Goal: Check status: Check status

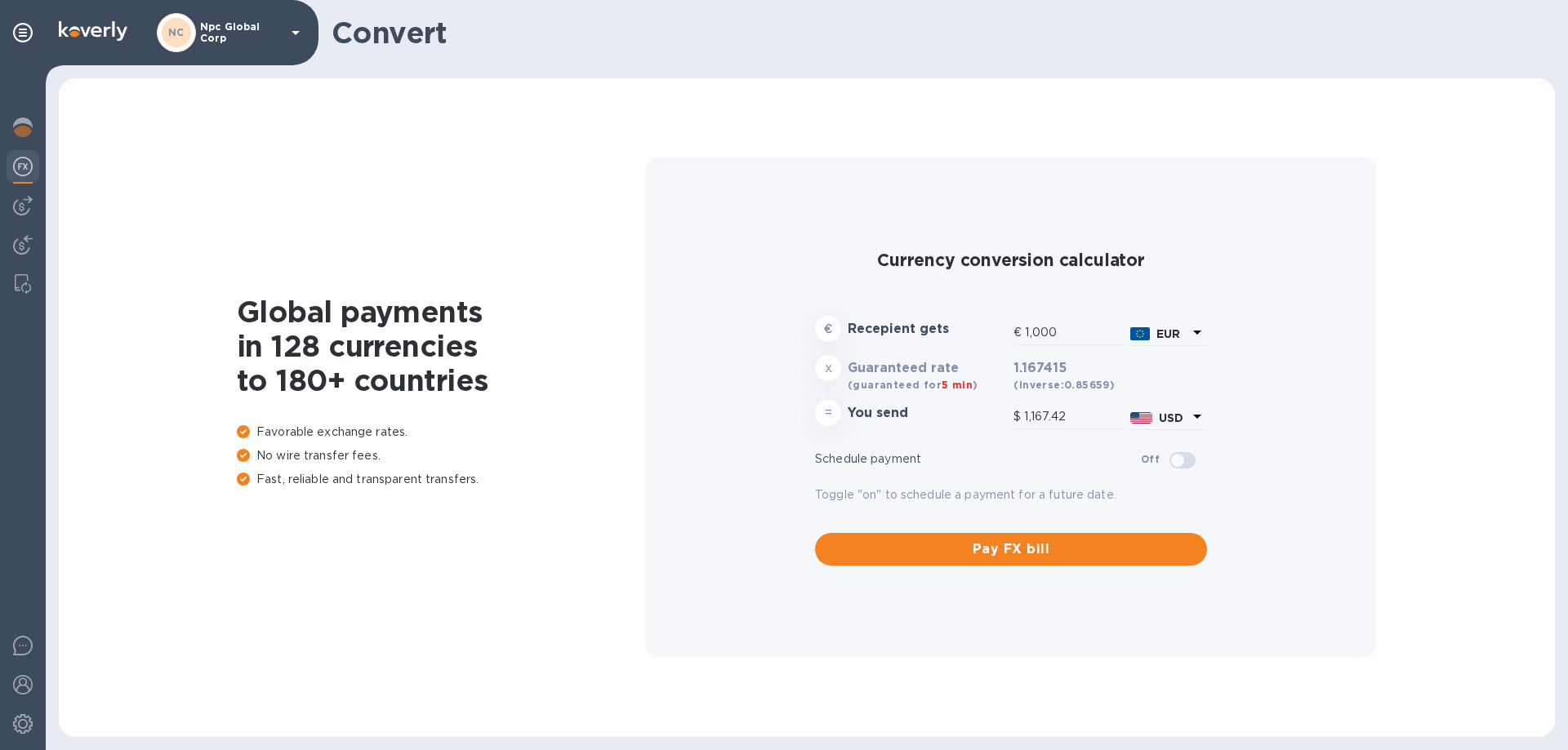
click at [430, 189] on div "Global payments in 128 currencies to 180+ countries Favorable exchange rates. N…" at bounding box center [807, 408] width 1464 height 626
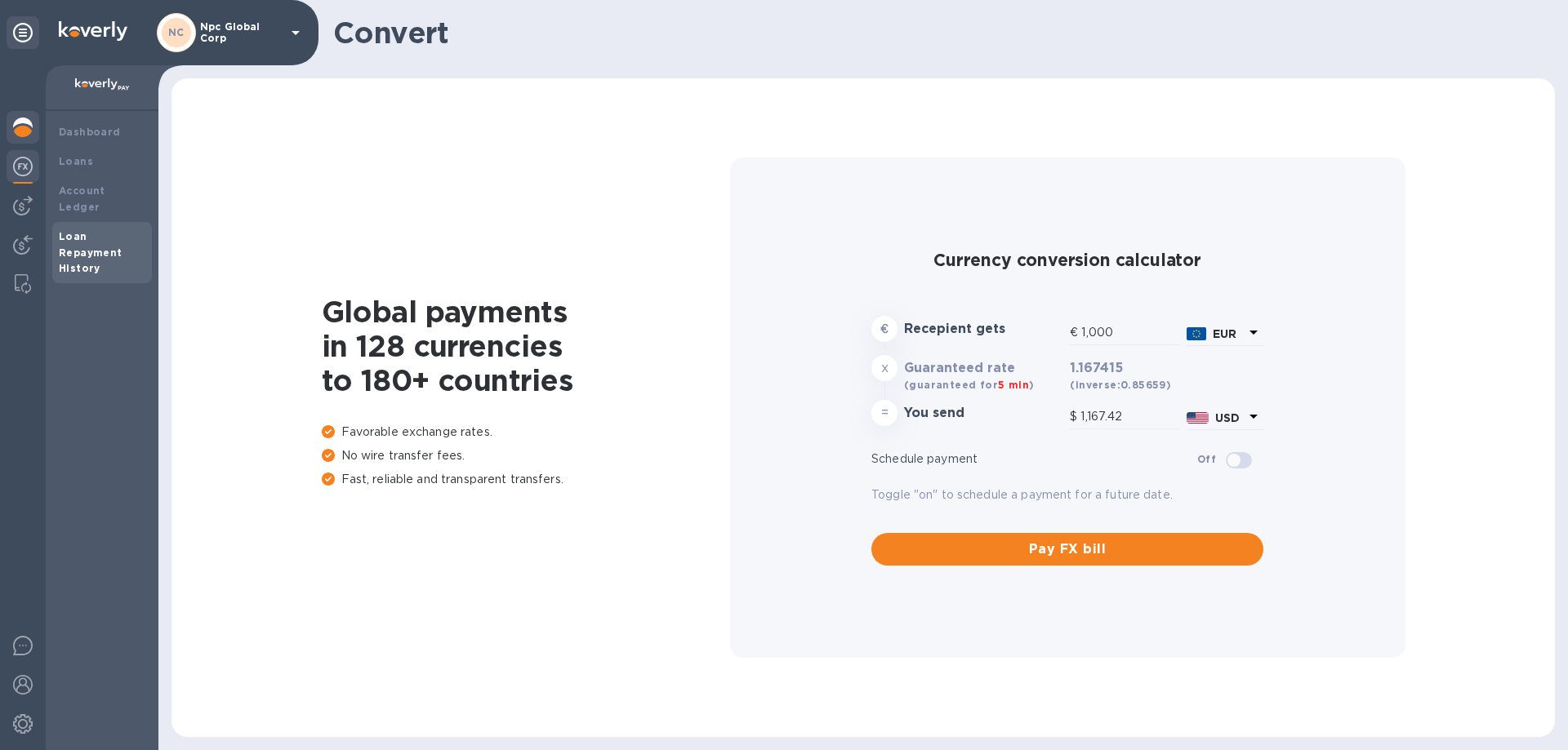
click at [83, 237] on b "Loan Repayment History" at bounding box center [90, 252] width 64 height 45
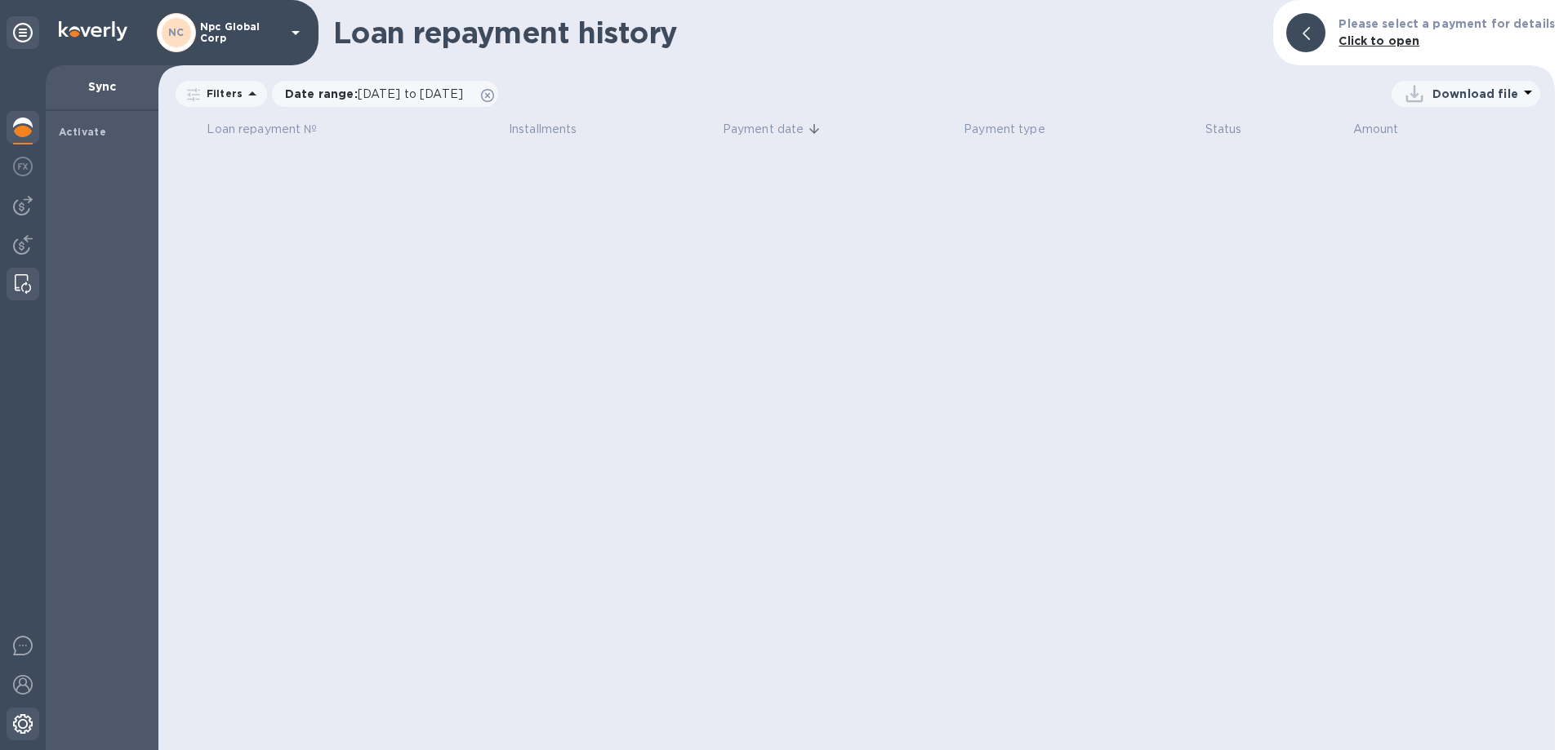
click at [22, 722] on img at bounding box center [22, 723] width 19 height 19
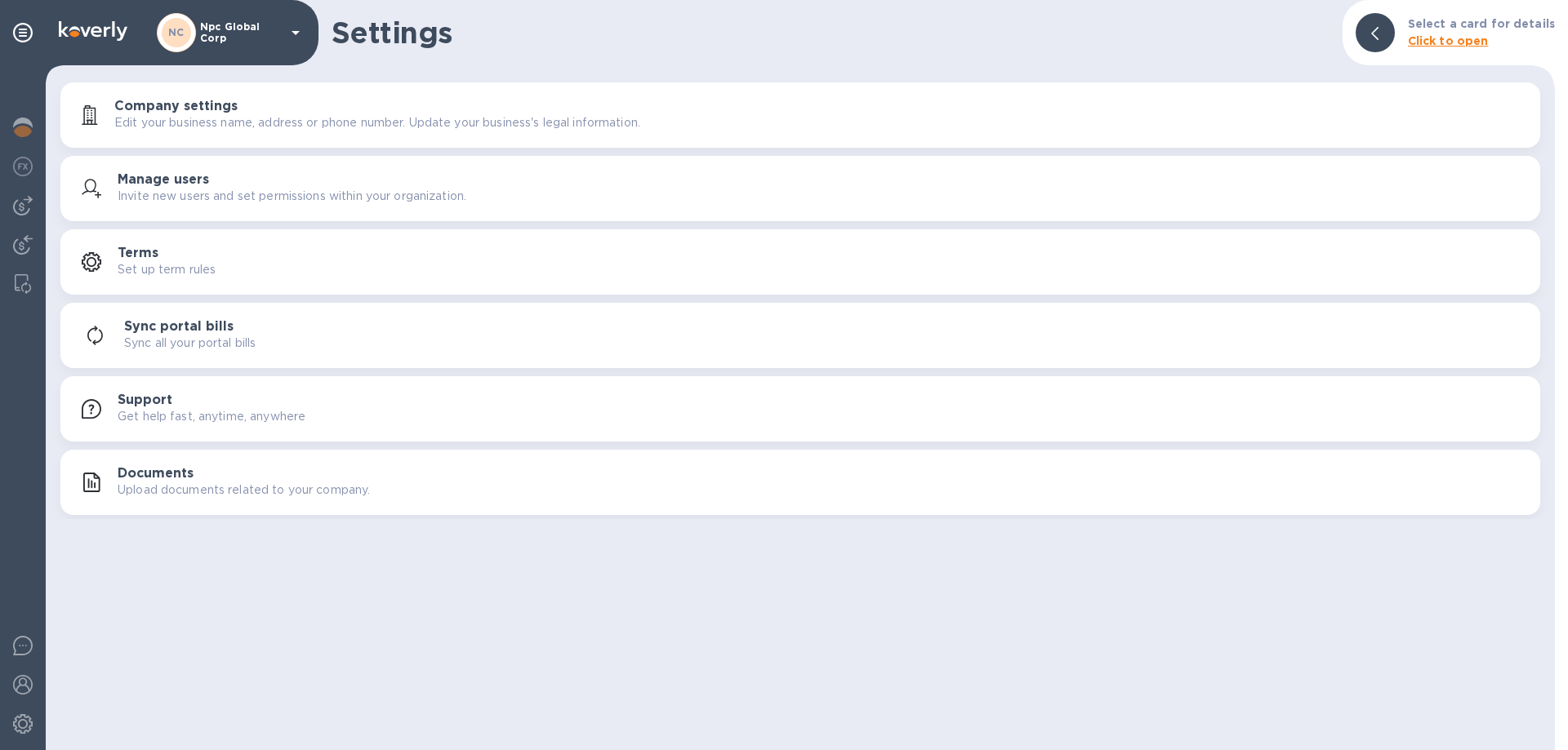
click at [1457, 40] on b "Click to open" at bounding box center [1448, 40] width 81 height 13
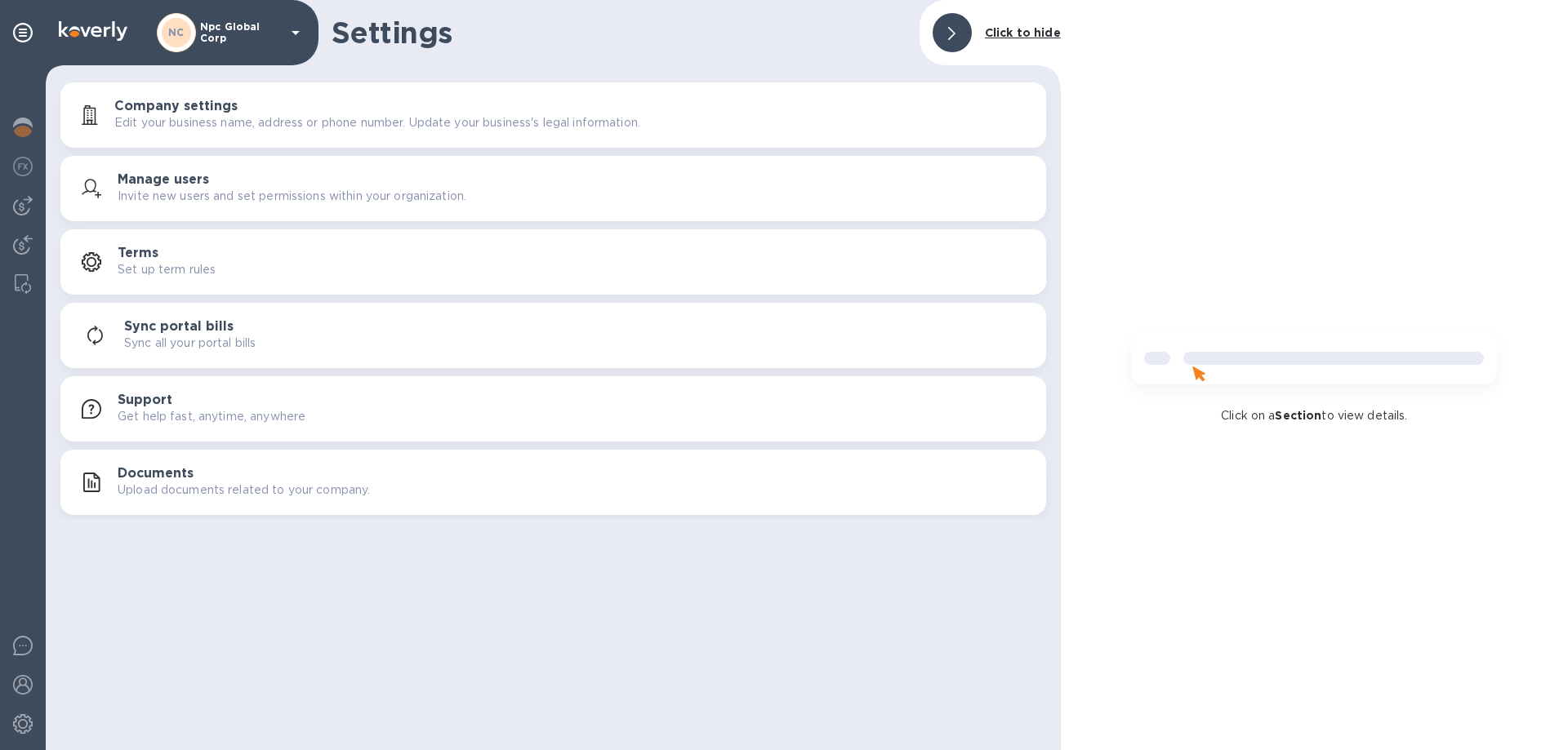
click at [1038, 25] on p "Click to hide" at bounding box center [1023, 33] width 75 height 17
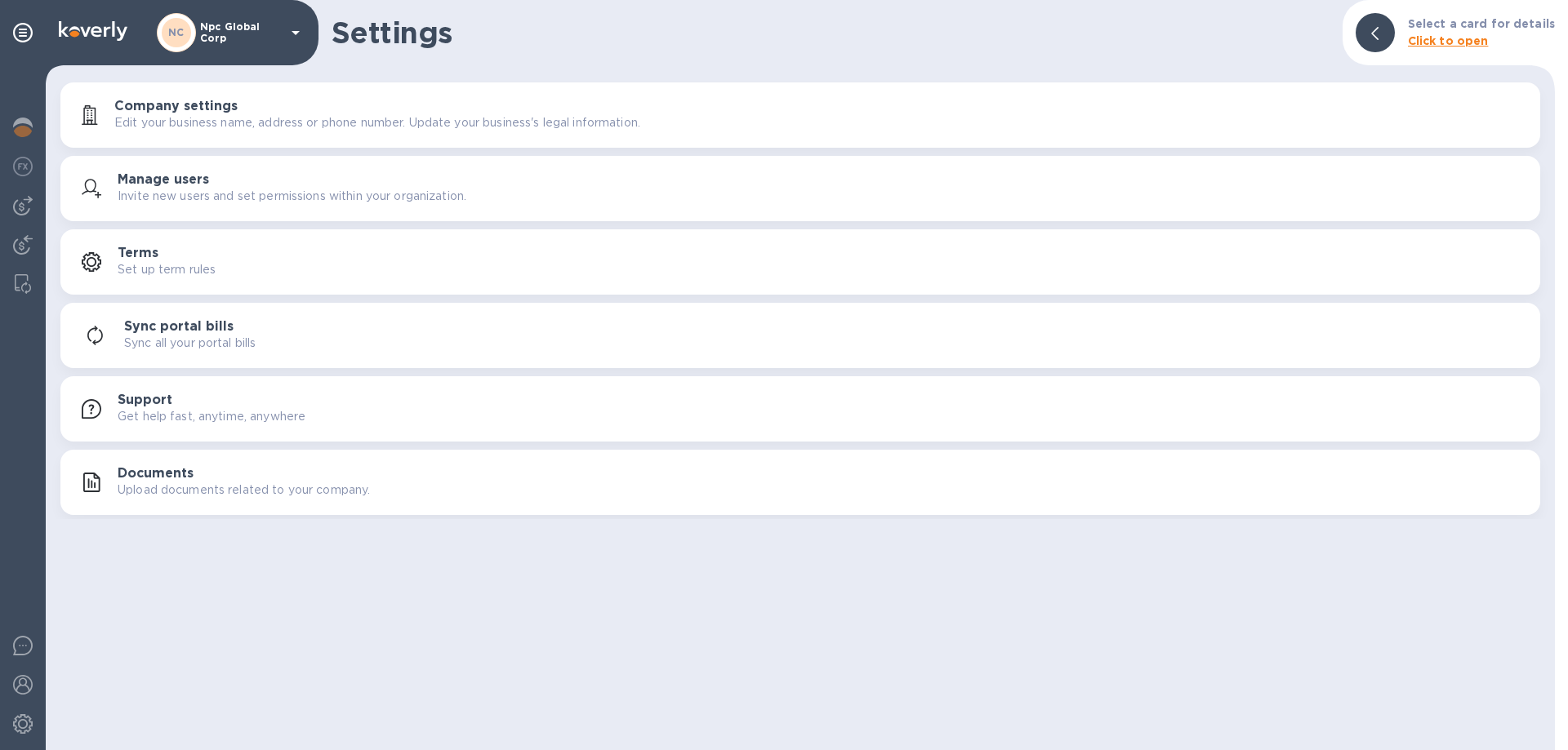
click at [277, 29] on p "Npc Global Corp" at bounding box center [240, 32] width 82 height 23
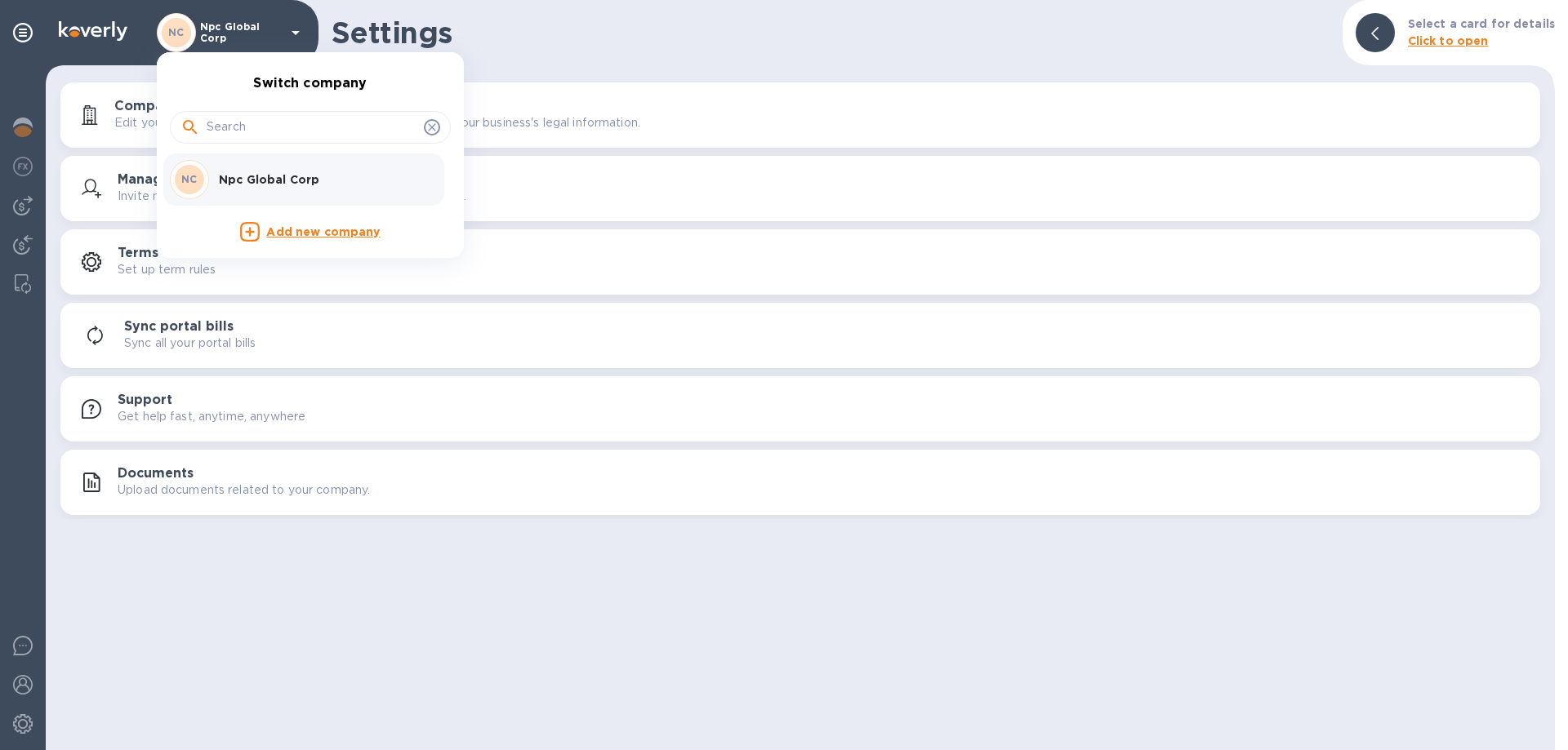
click at [22, 121] on div at bounding box center [784, 375] width 1568 height 750
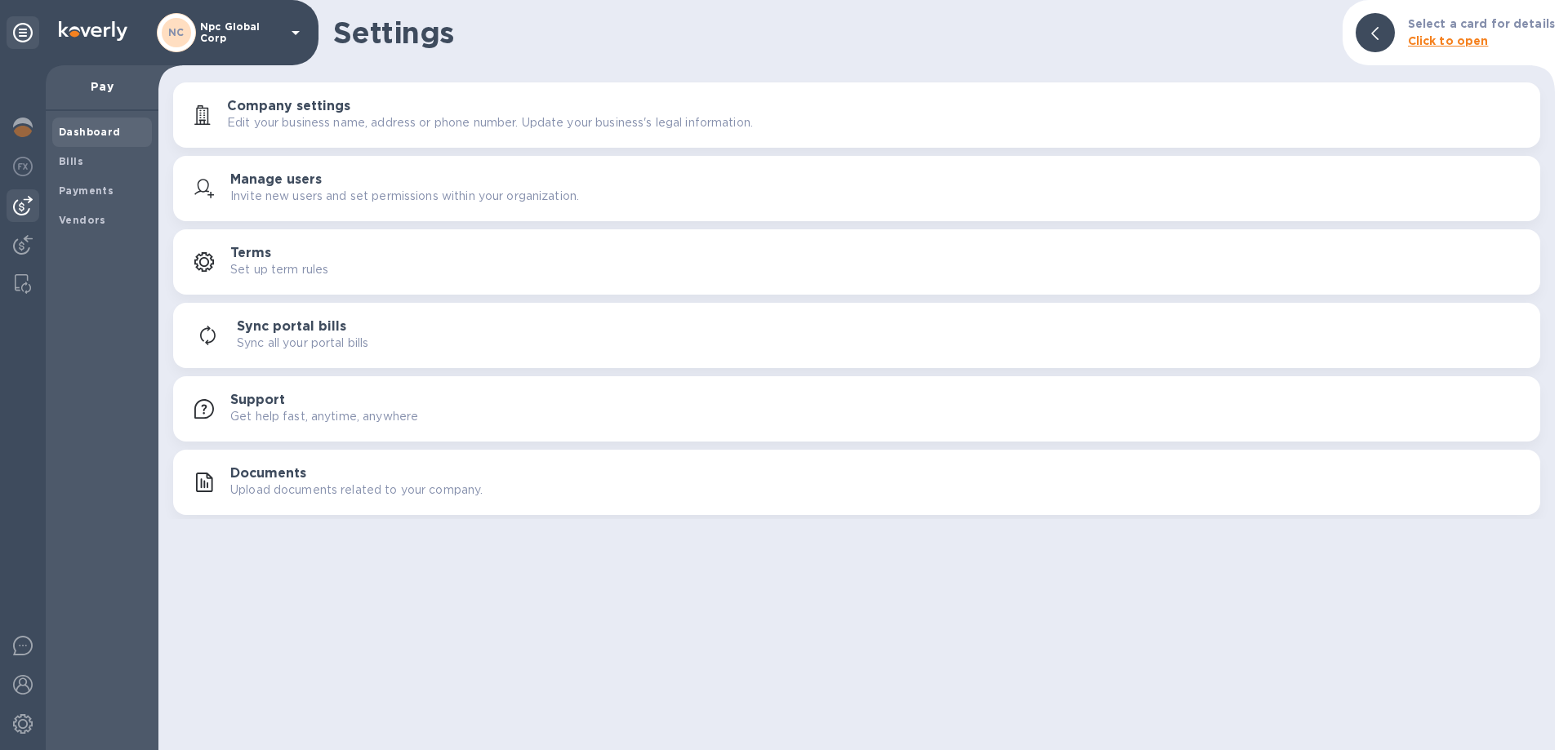
click at [104, 133] on b "Dashboard" at bounding box center [89, 132] width 62 height 12
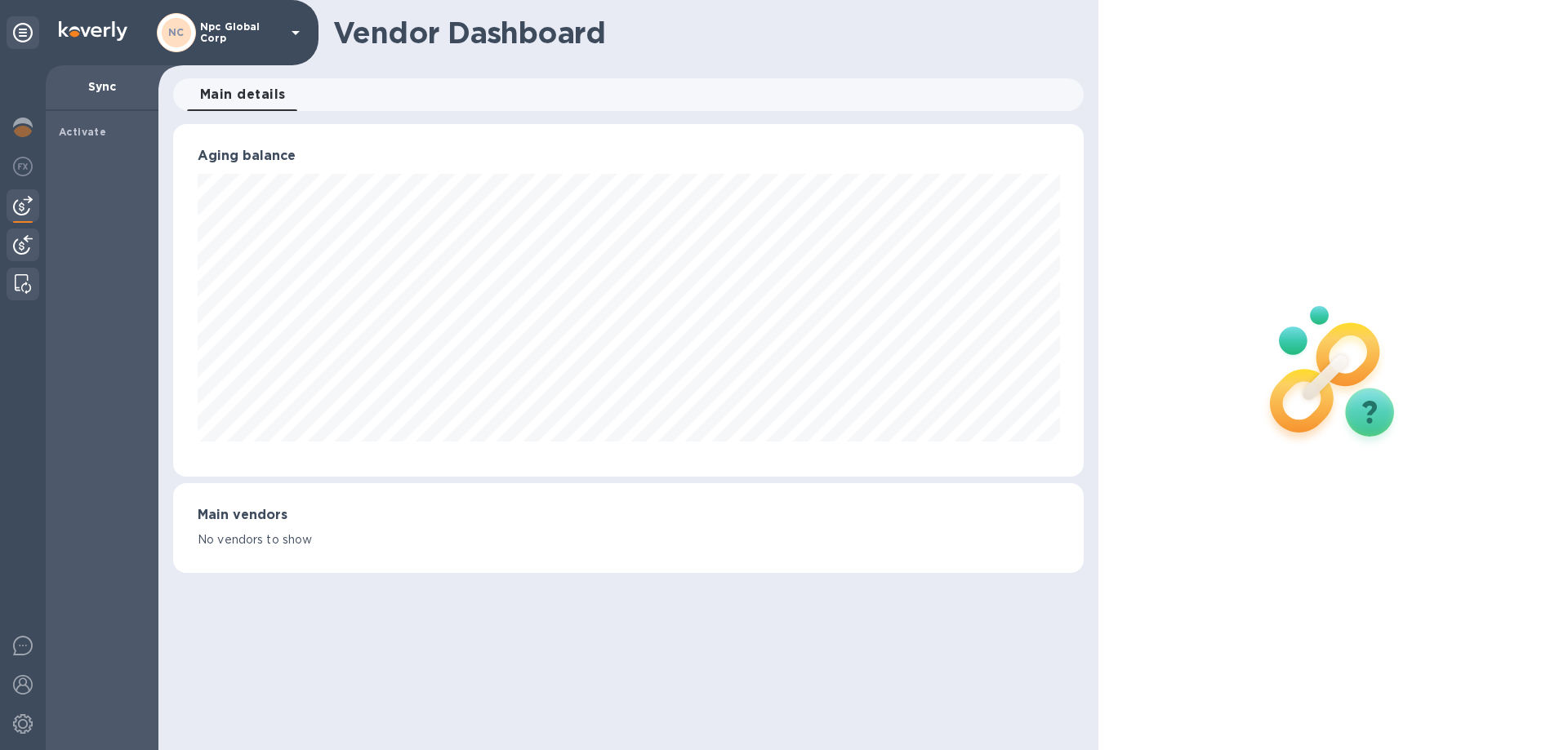
scroll to position [815929, 815799]
click at [22, 682] on img at bounding box center [22, 685] width 19 height 19
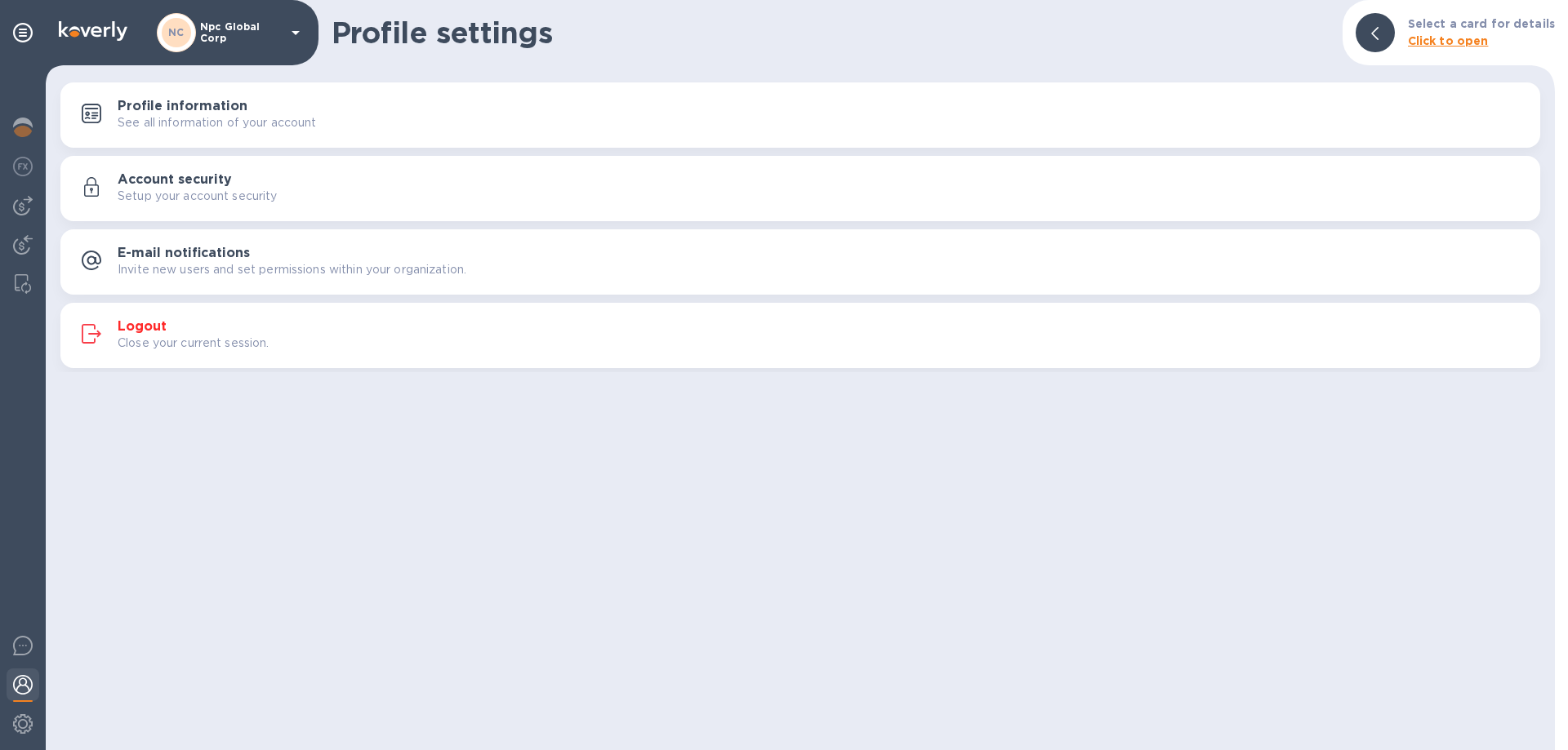
click at [285, 112] on div "Profile information See all information of your account" at bounding box center [822, 114] width 1410 height 32
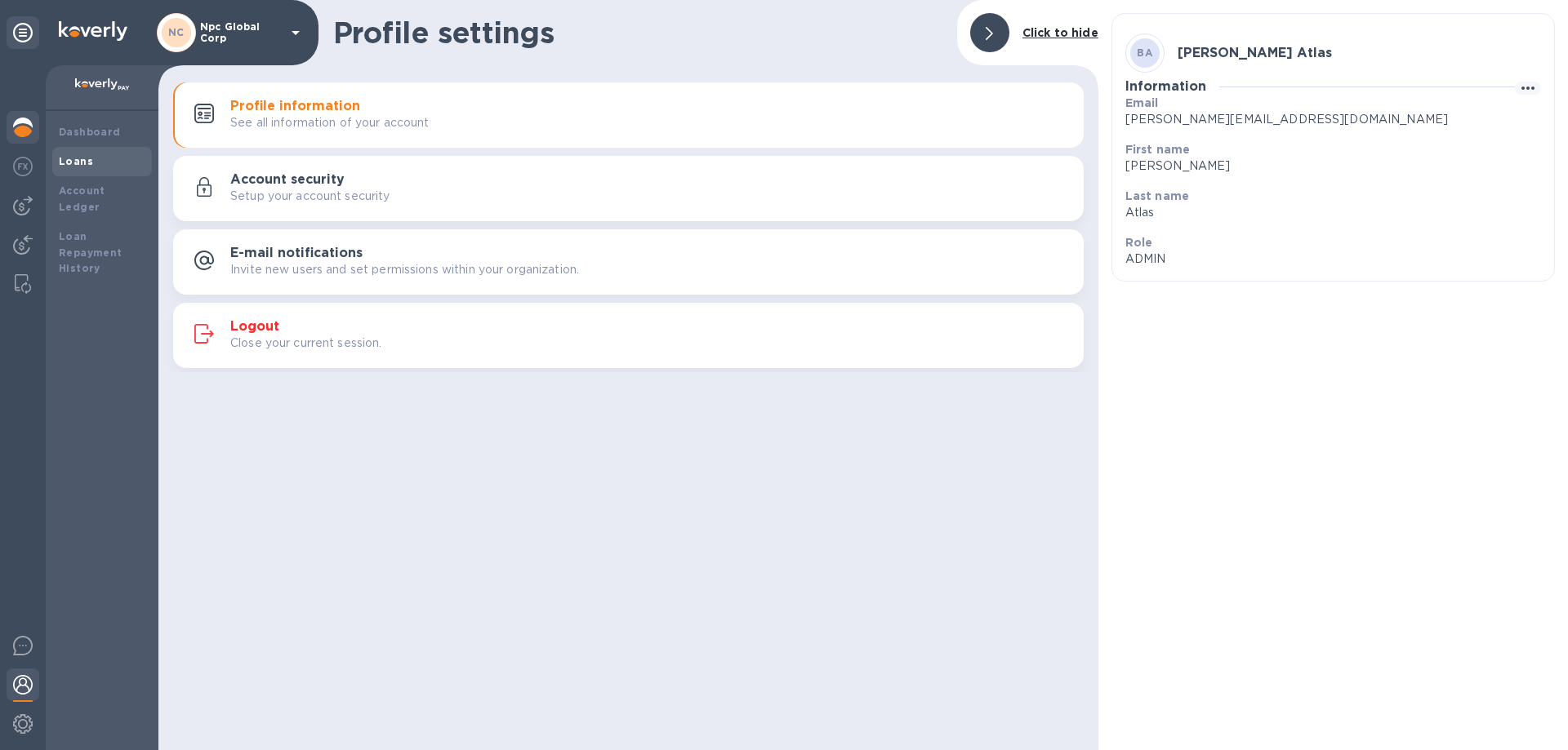
click at [81, 163] on b "Loans" at bounding box center [75, 161] width 34 height 12
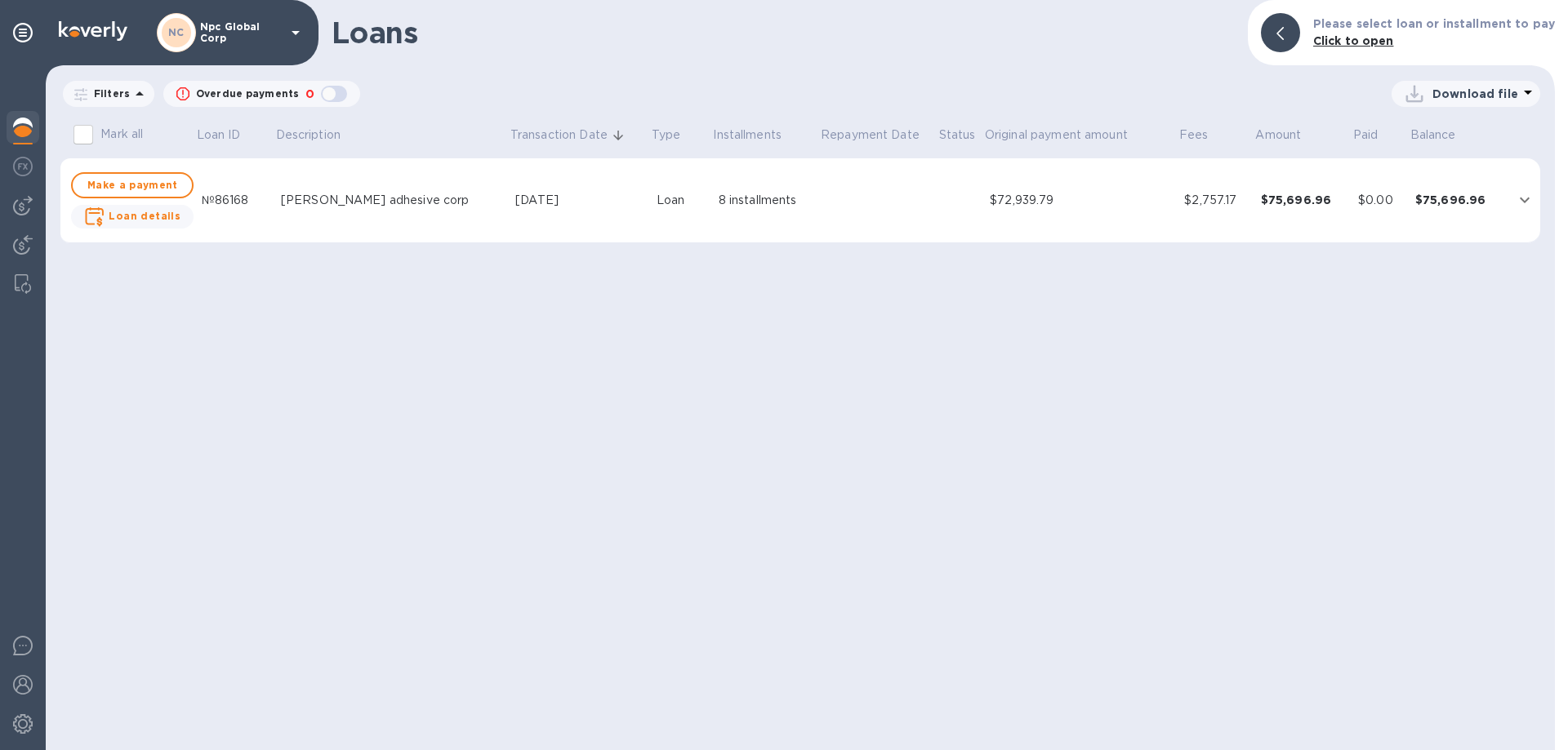
click at [1527, 199] on icon "expand row" at bounding box center [1524, 200] width 19 height 19
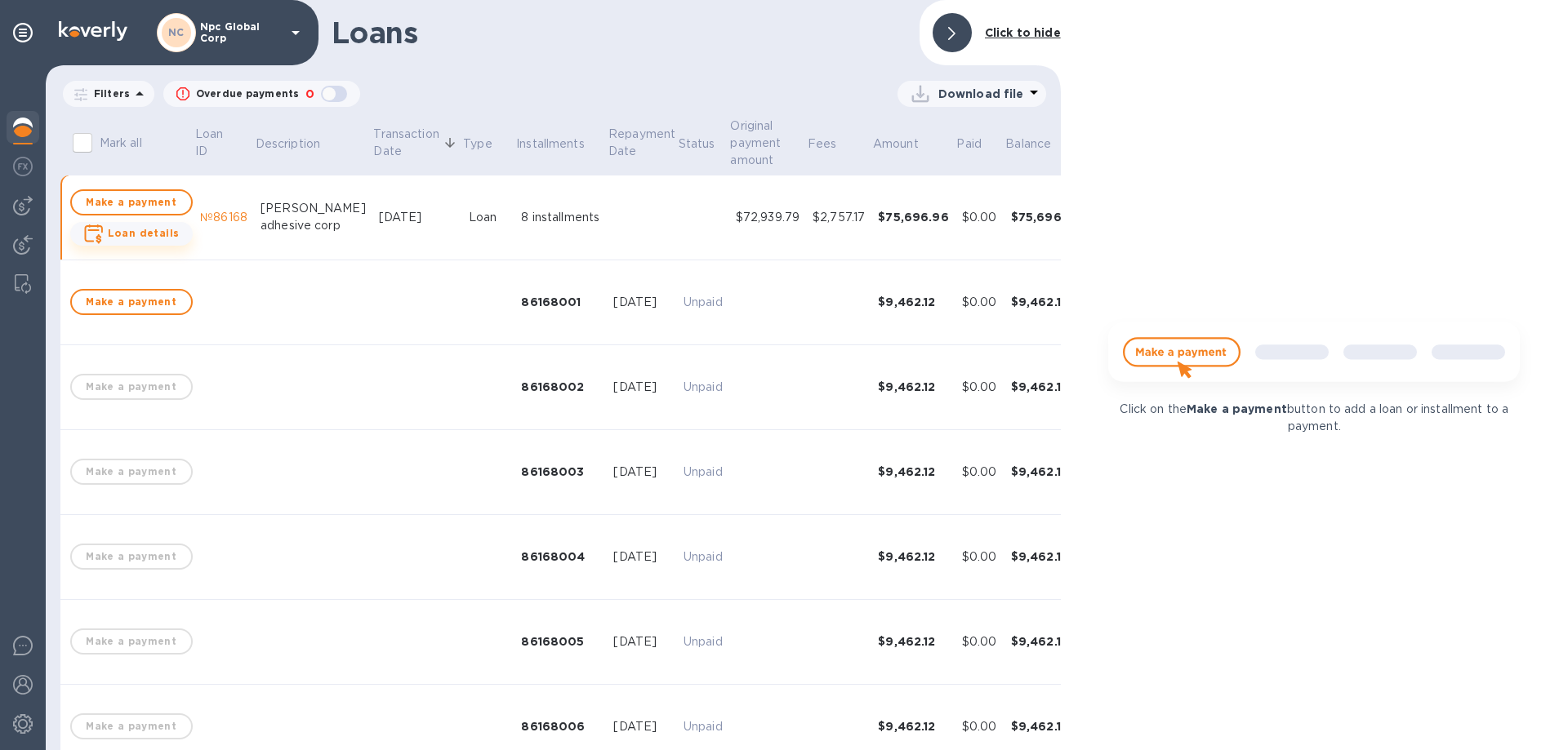
click at [100, 232] on icon "button" at bounding box center [93, 234] width 20 height 19
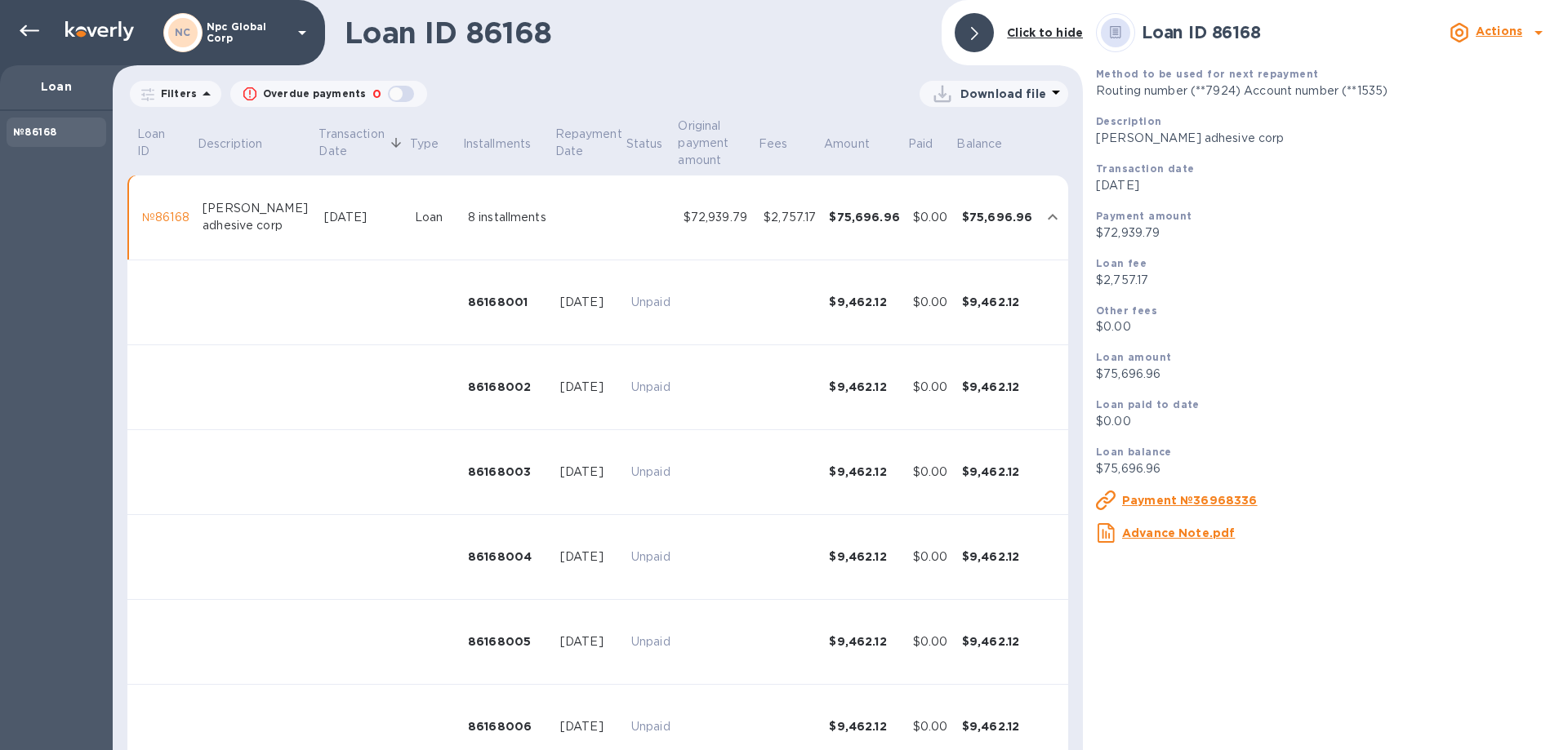
click at [1233, 503] on u "Payment №36968336" at bounding box center [1190, 501] width 135 height 13
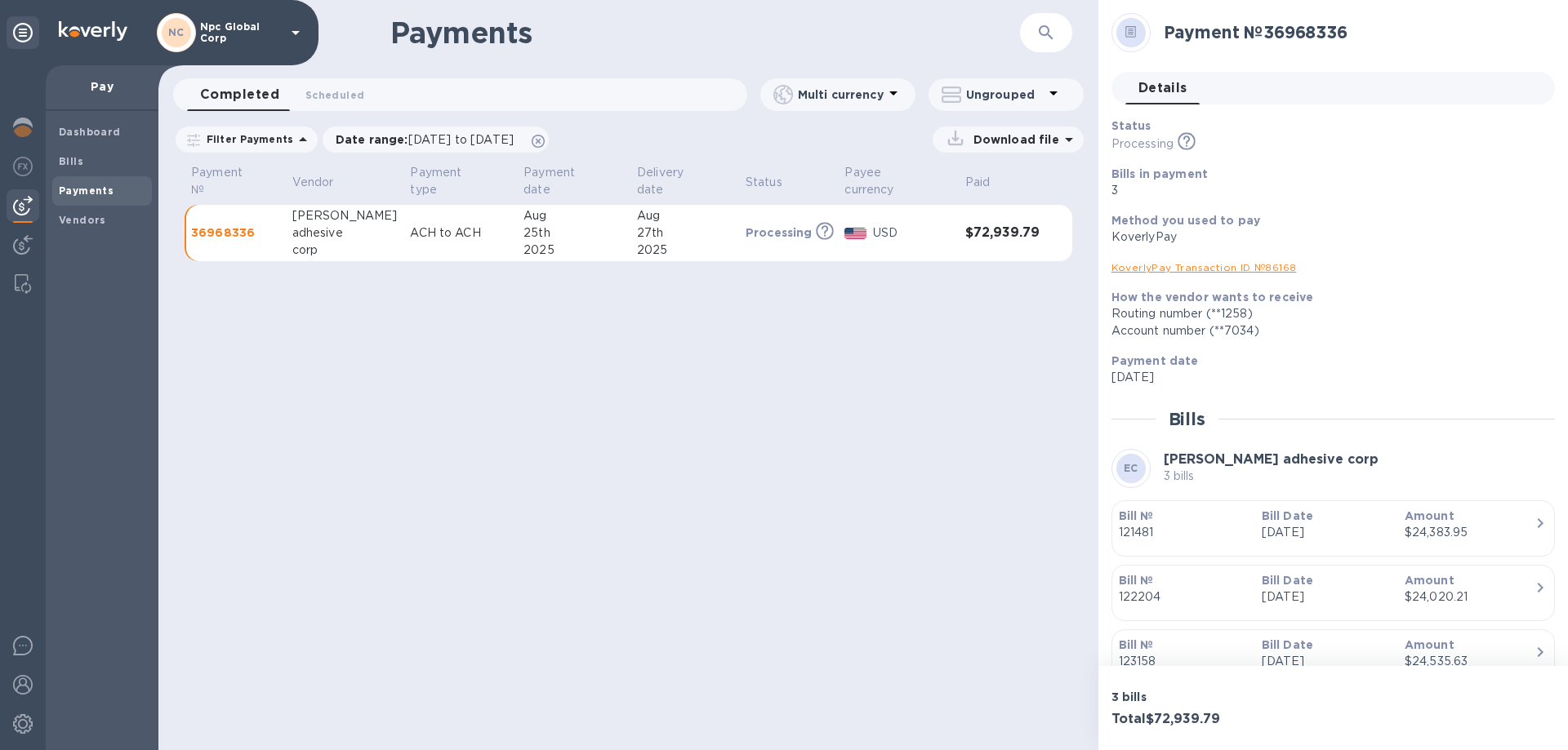
click at [951, 223] on td "USD" at bounding box center [898, 234] width 120 height 57
click at [1197, 29] on h2 "Payment № 36968336" at bounding box center [1353, 32] width 378 height 20
click at [973, 37] on form "​" at bounding box center [1005, 32] width 136 height 40
click at [245, 225] on p "36968336" at bounding box center [236, 233] width 88 height 17
click at [74, 135] on b "Dashboard" at bounding box center [89, 132] width 62 height 12
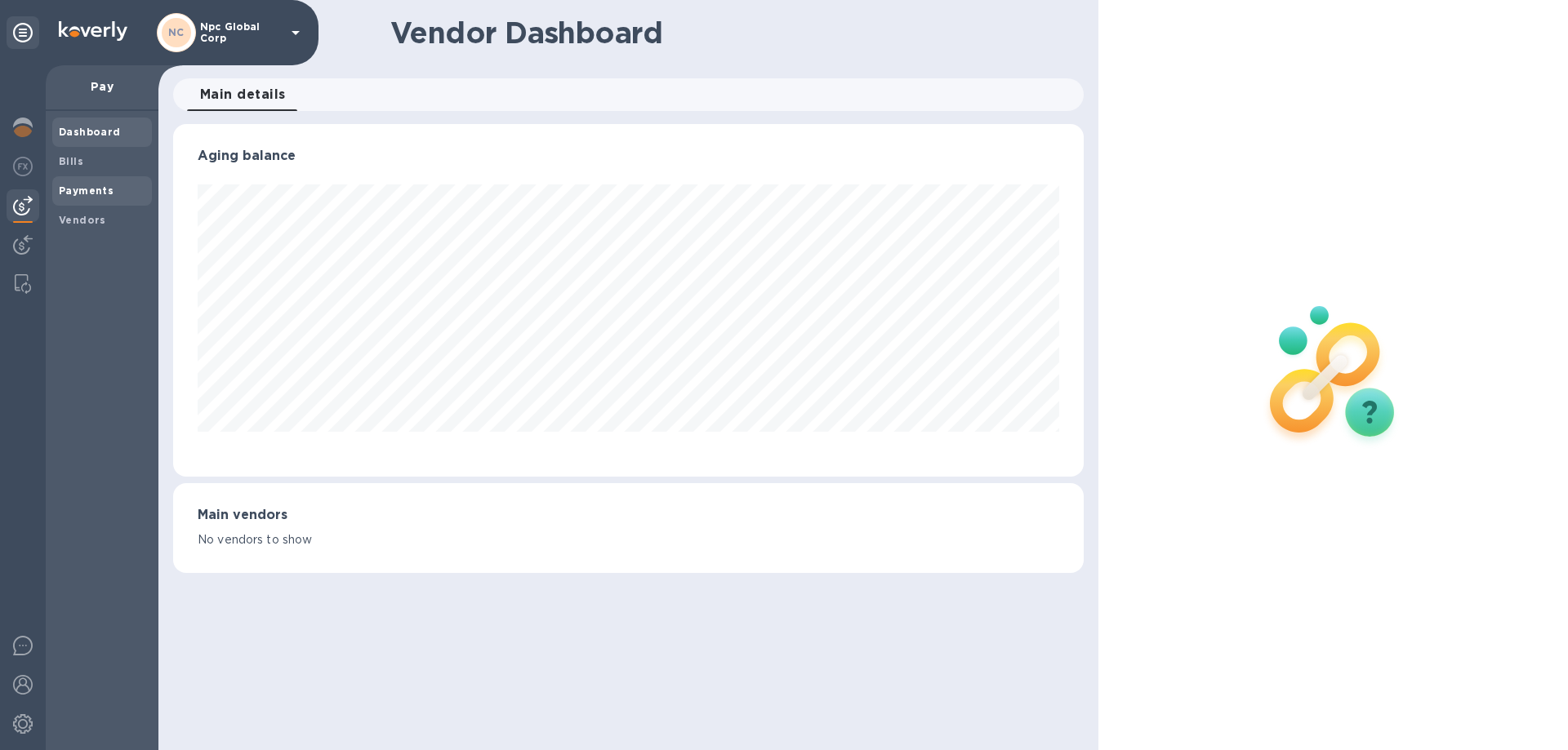
scroll to position [352, 910]
click at [25, 133] on img at bounding box center [22, 127] width 19 height 19
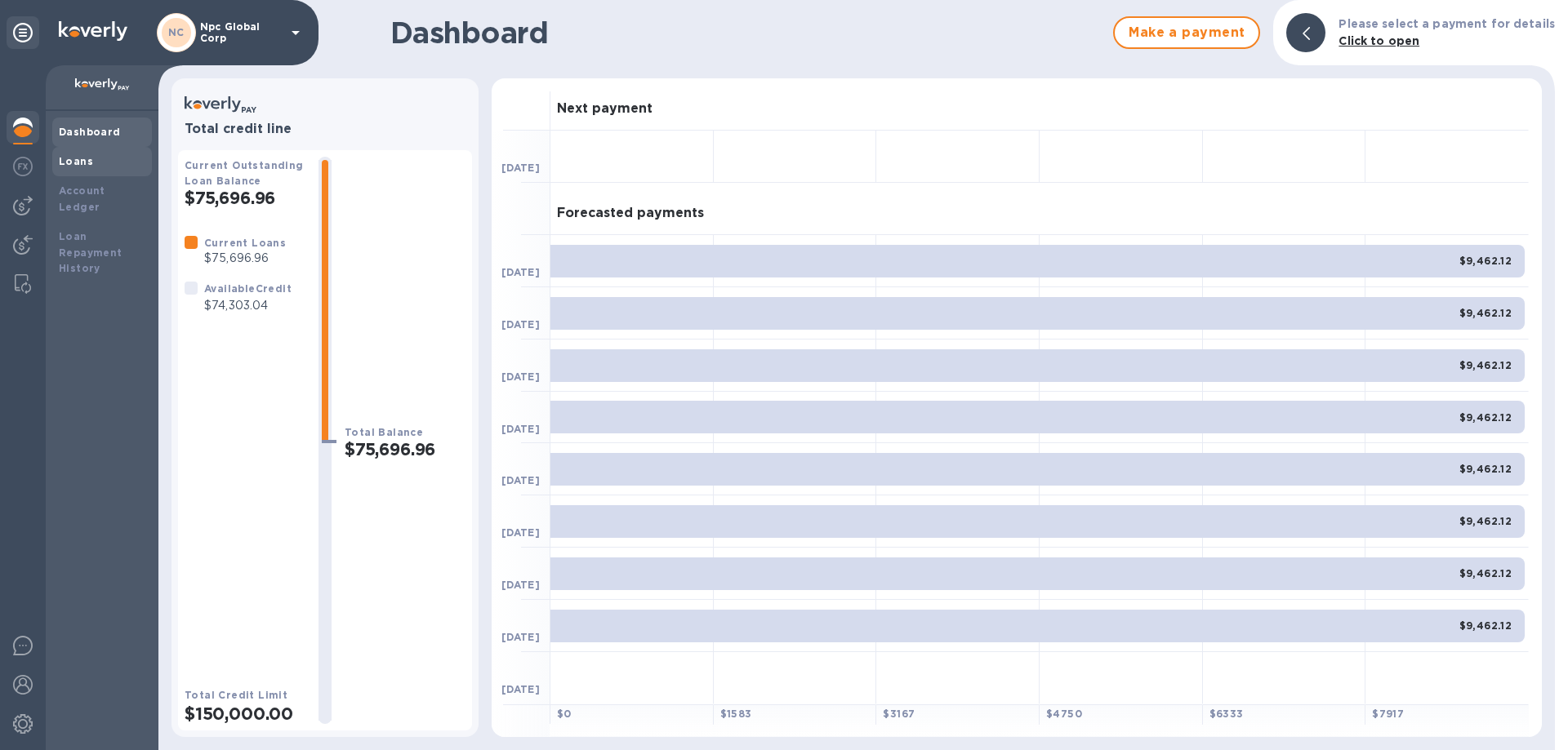
click at [70, 161] on b "Loans" at bounding box center [75, 161] width 34 height 12
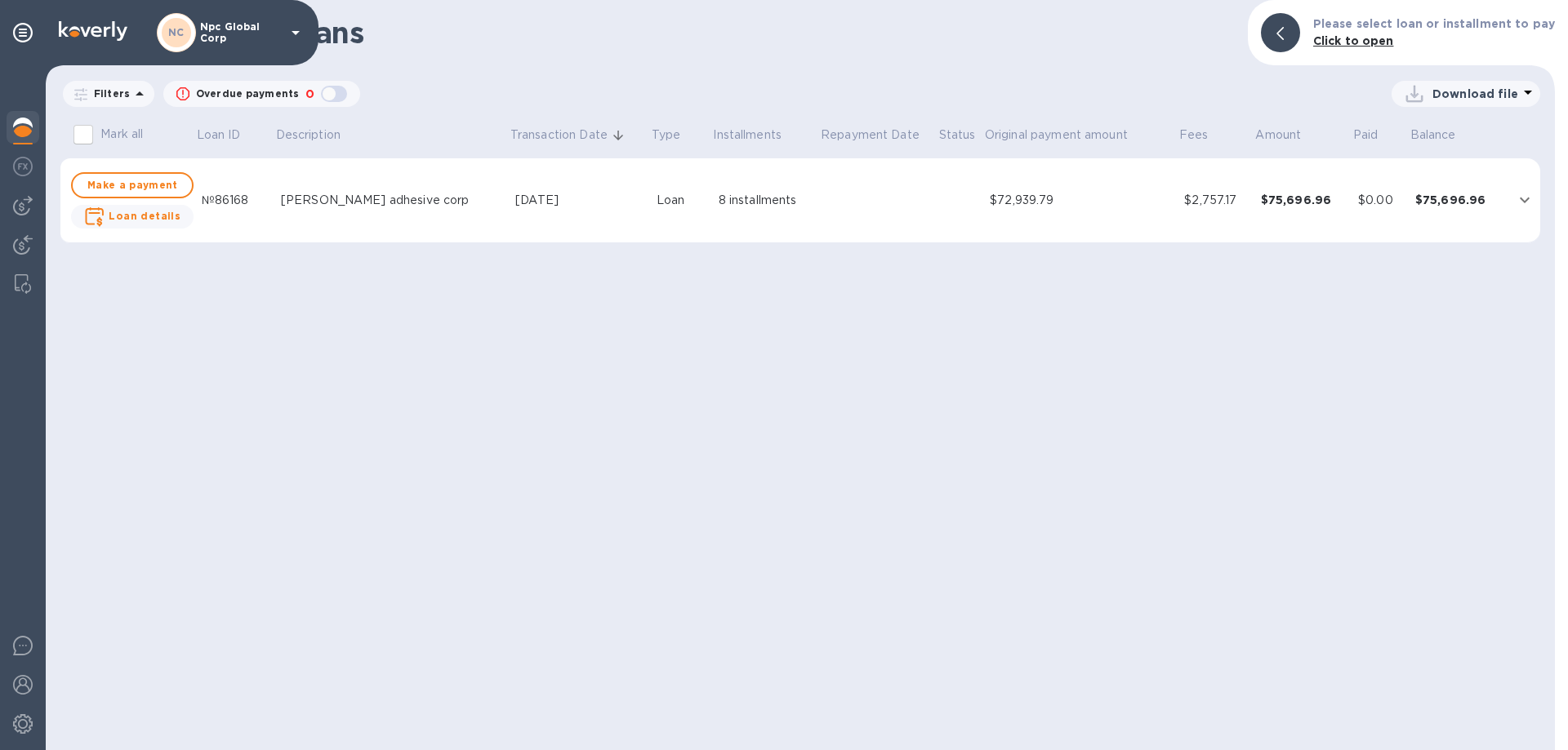
click at [387, 197] on div "[PERSON_NAME] adhesive corp" at bounding box center [391, 200] width 221 height 17
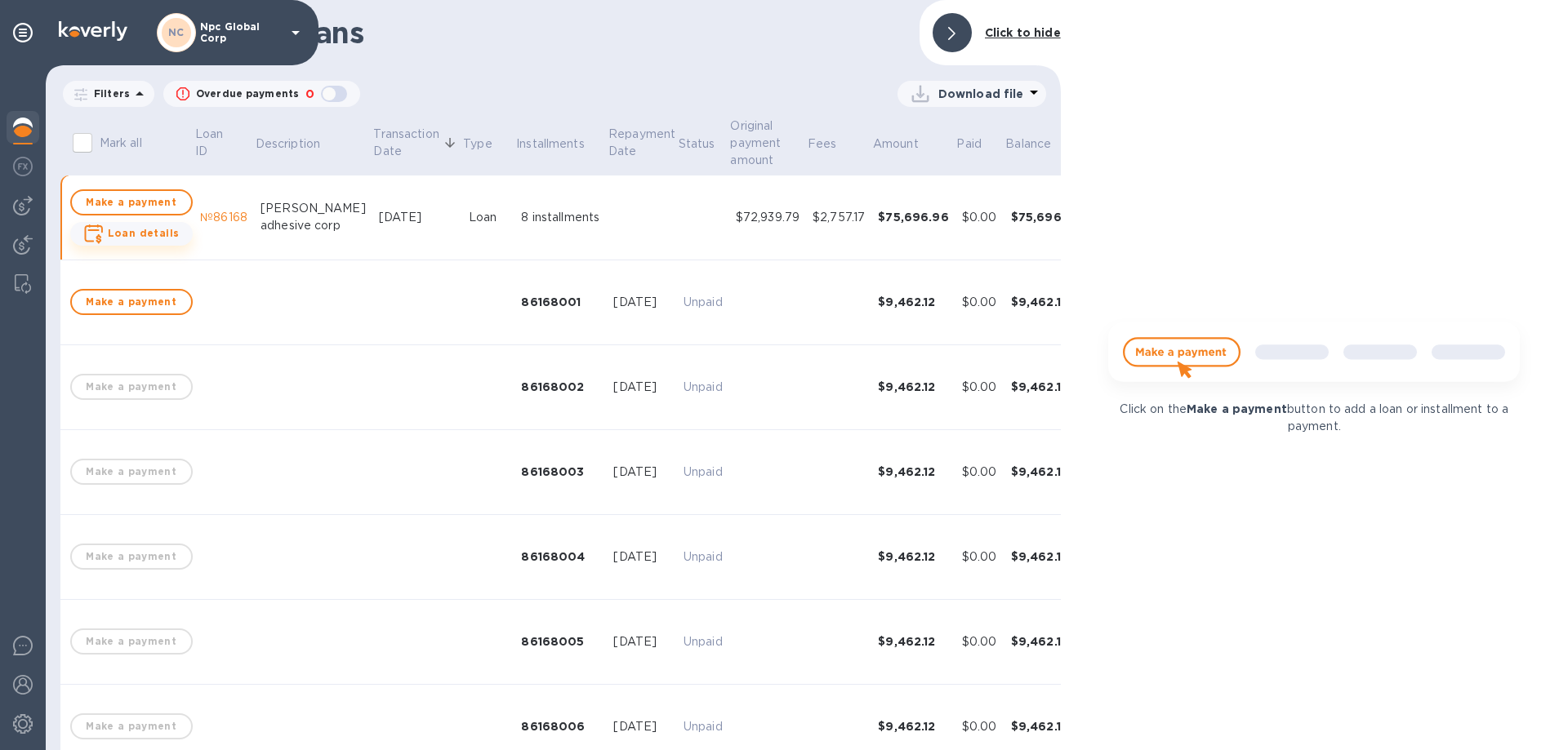
click at [131, 236] on b "Loan details" at bounding box center [144, 233] width 72 height 12
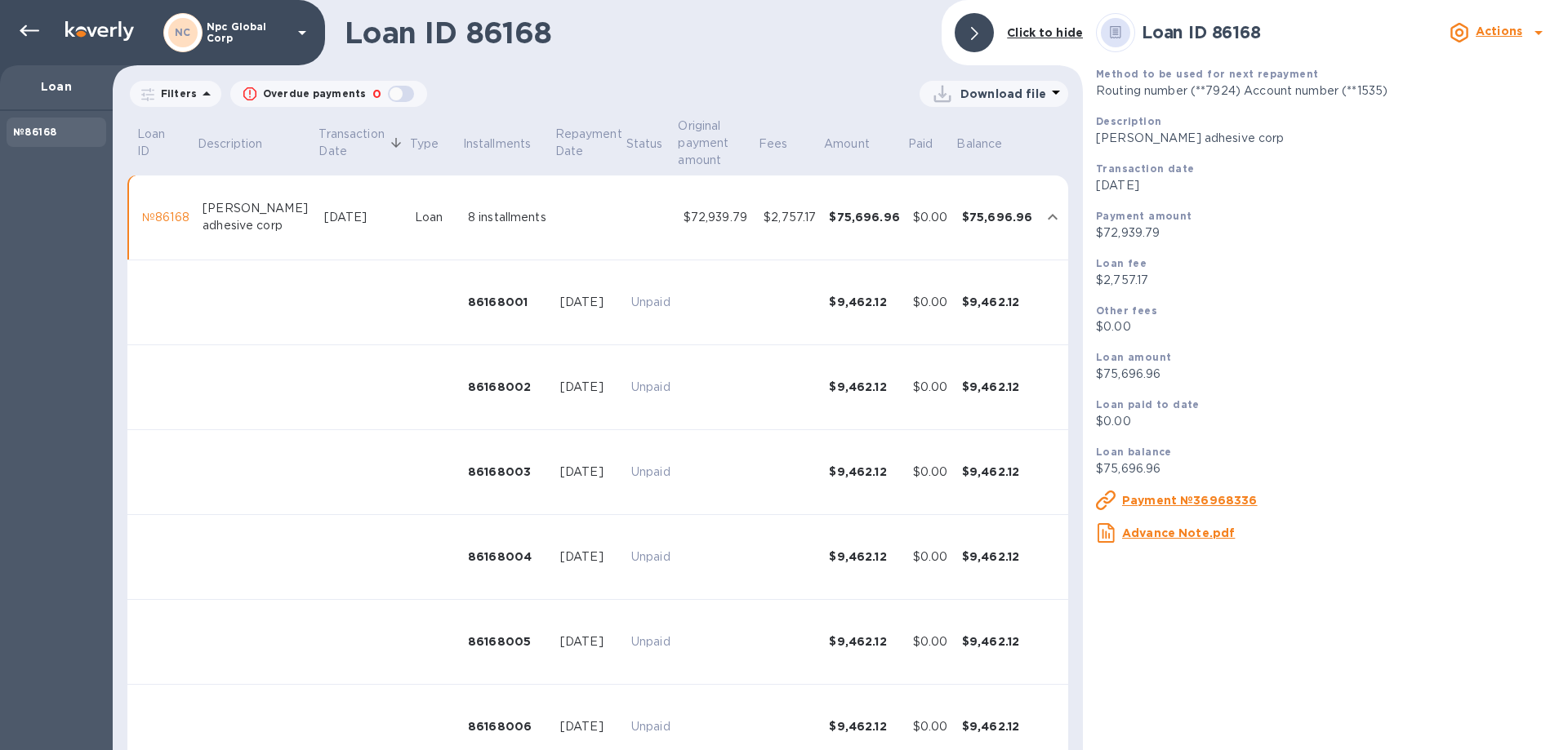
click at [1214, 537] on u "Advance Note.pdf" at bounding box center [1179, 533] width 112 height 13
click at [28, 25] on icon at bounding box center [29, 30] width 19 height 19
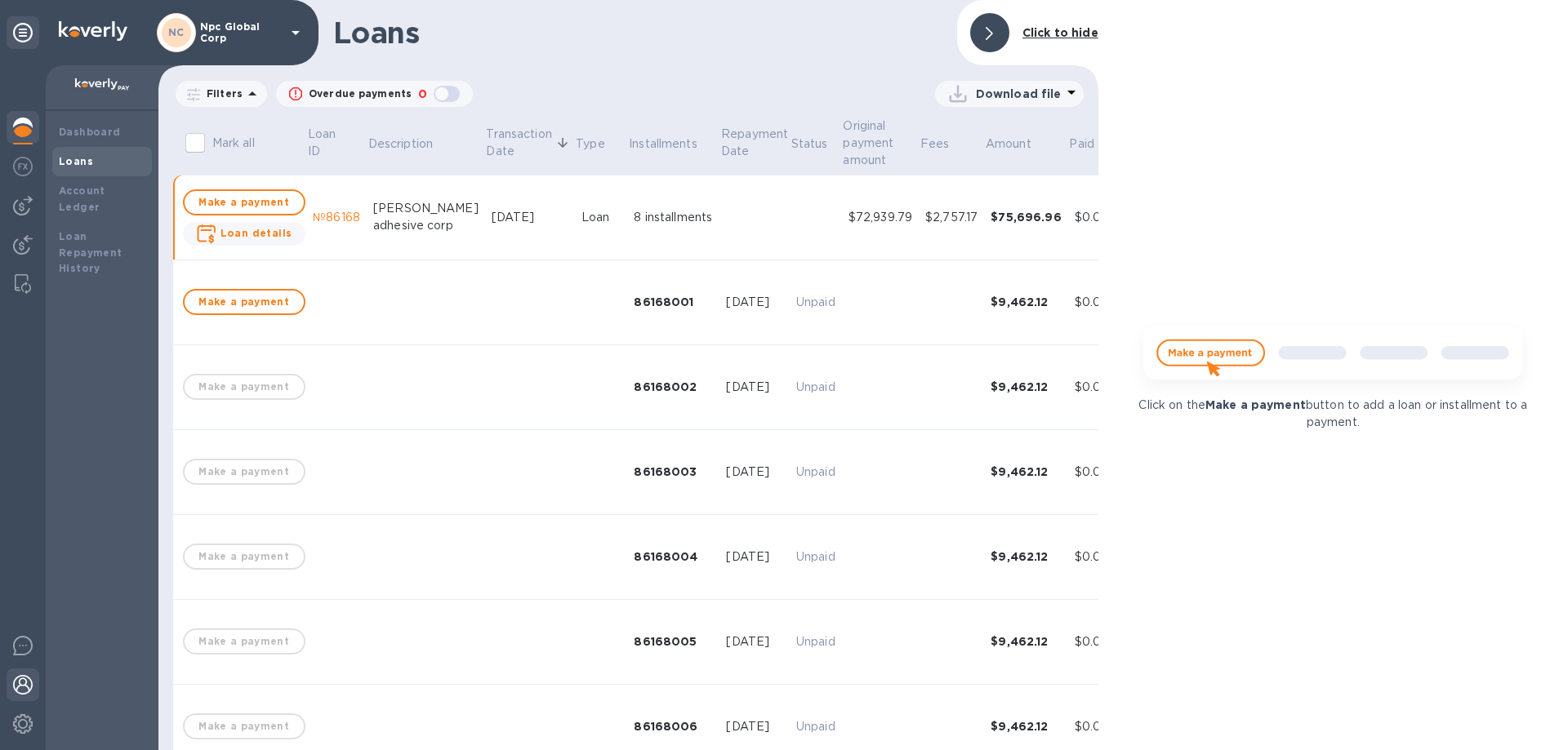
click at [24, 682] on img at bounding box center [22, 685] width 19 height 19
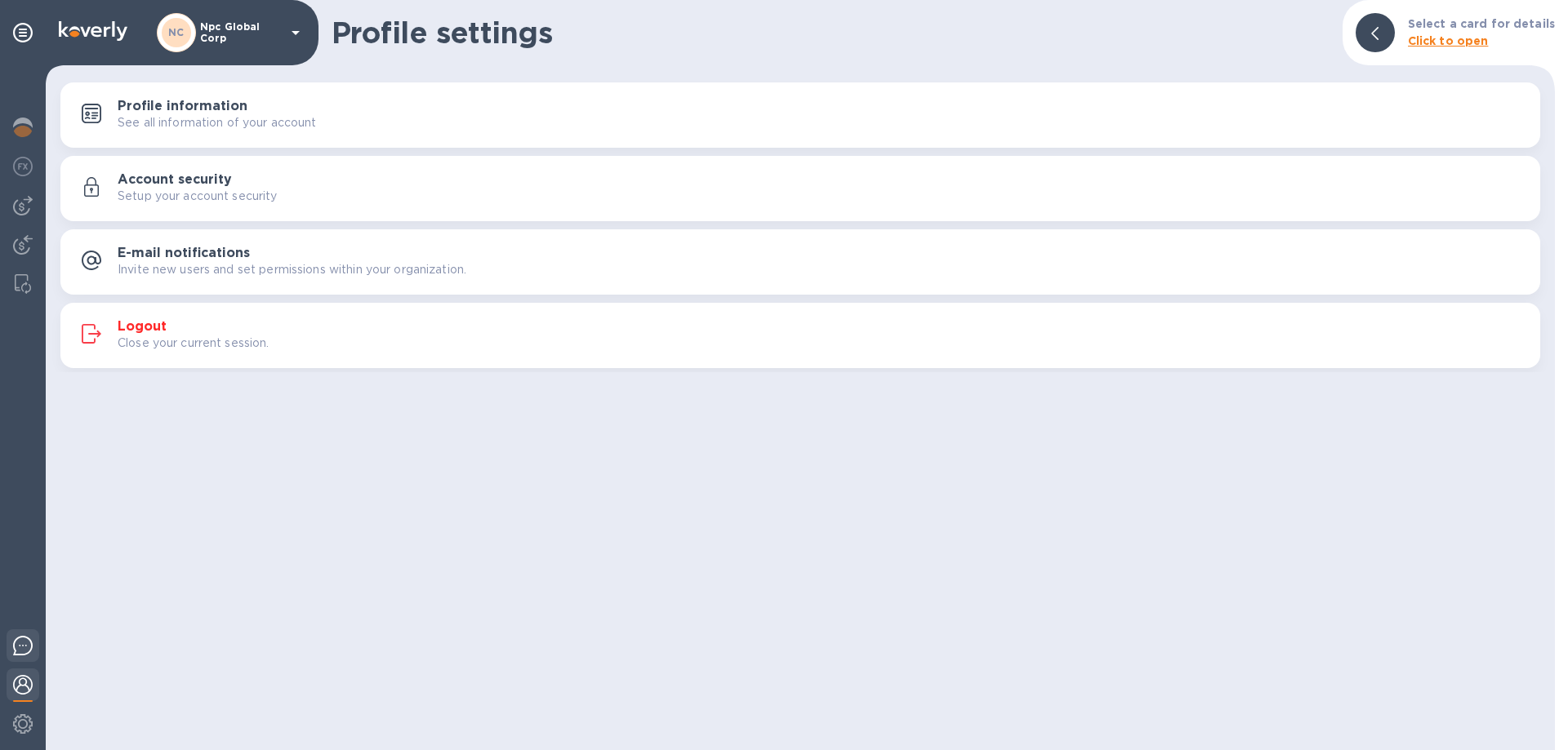
drag, startPoint x: 11, startPoint y: 642, endPoint x: 22, endPoint y: 640, distance: 11.2
click at [11, 642] on div at bounding box center [22, 649] width 32 height 39
click at [651, 516] on div "Profile settings Select a card for details Click to open Profile information Se…" at bounding box center [800, 375] width 1509 height 750
click at [206, 344] on p "Close your current session." at bounding box center [193, 343] width 152 height 17
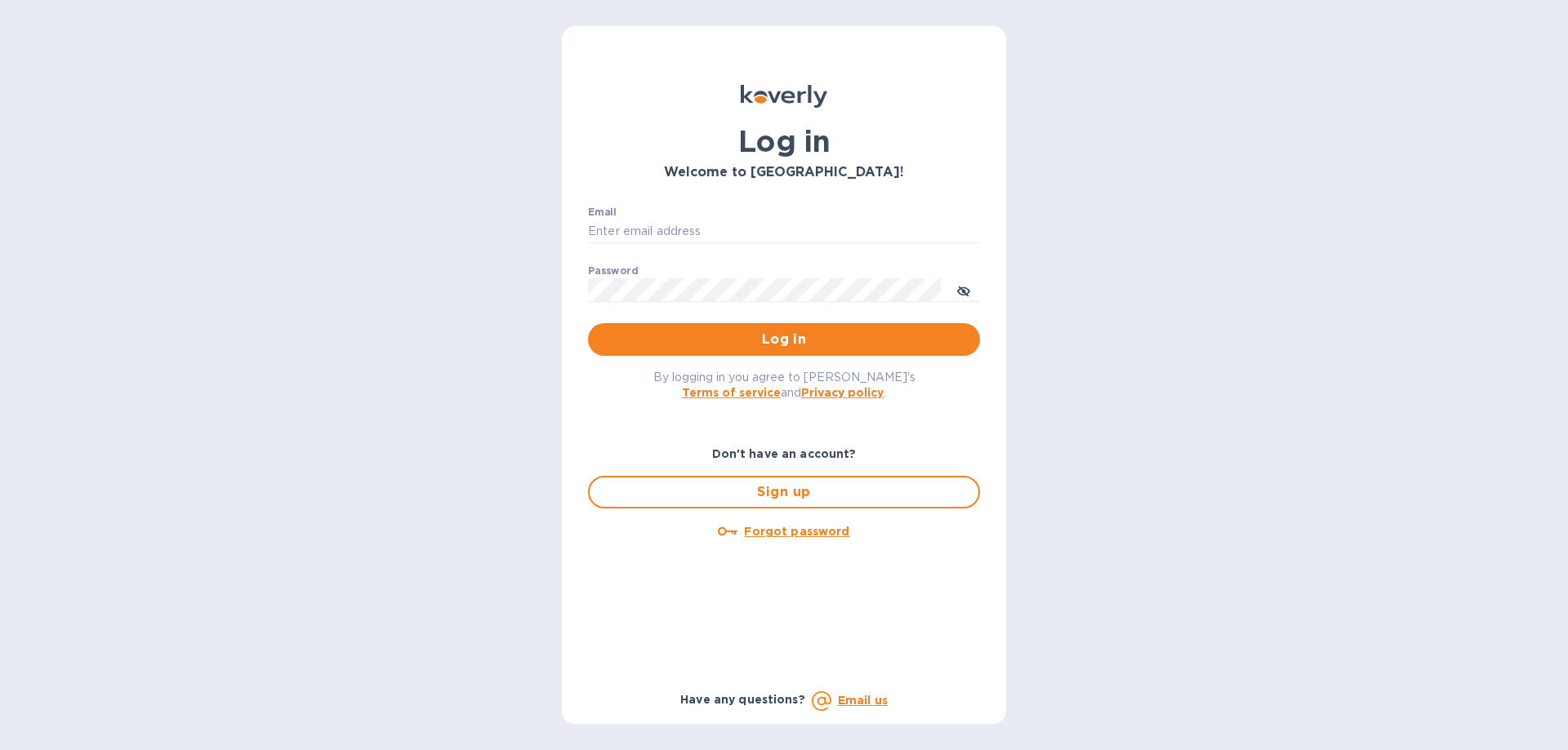
type input "[PERSON_NAME][EMAIL_ADDRESS][DOMAIN_NAME]"
